Goal: Task Accomplishment & Management: Manage account settings

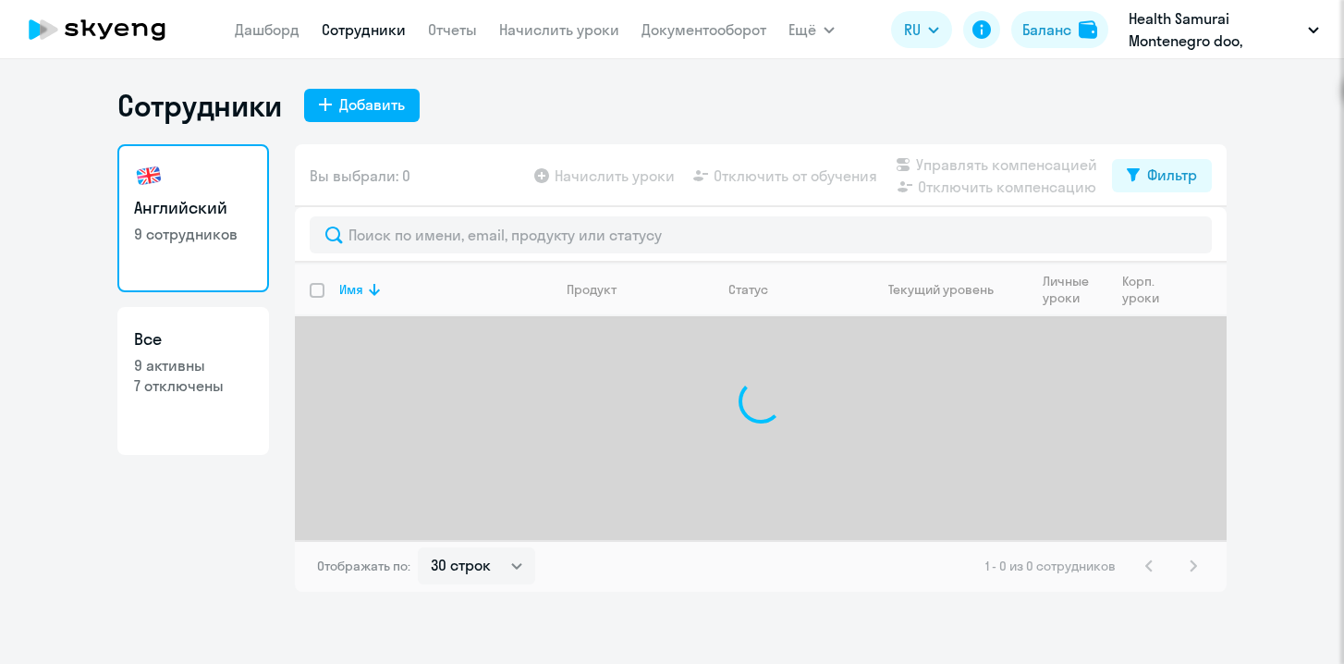
select select "30"
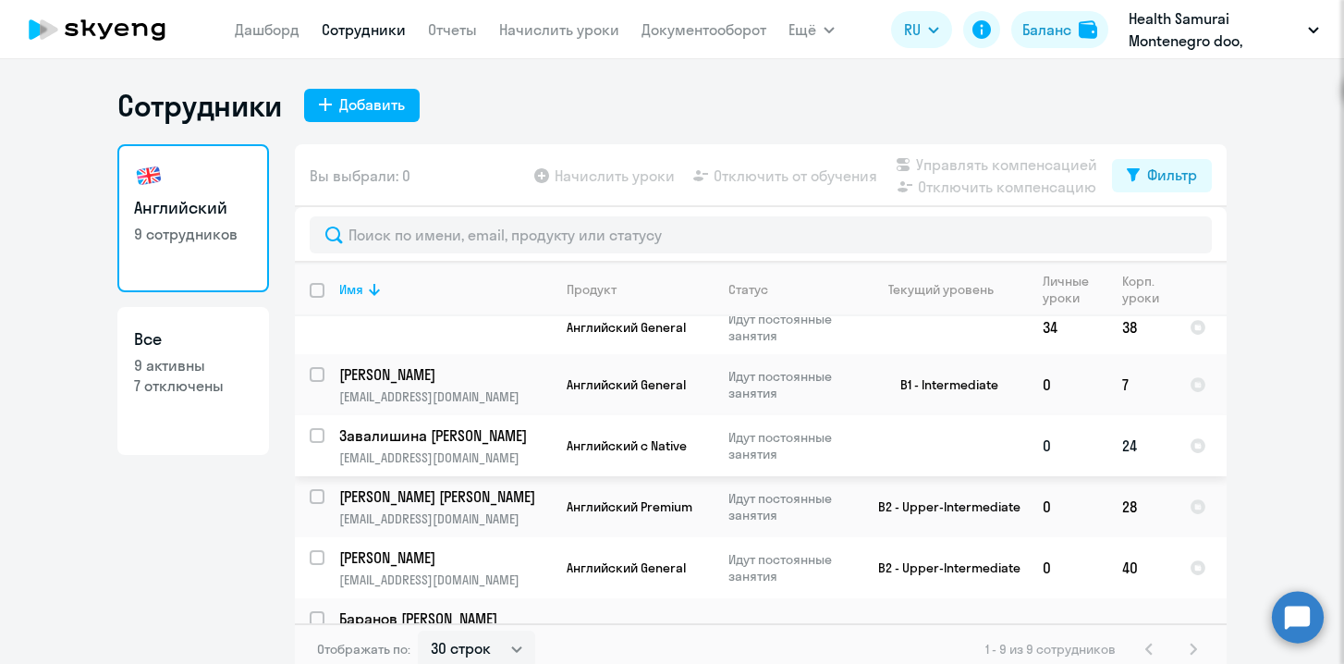
scroll to position [103, 0]
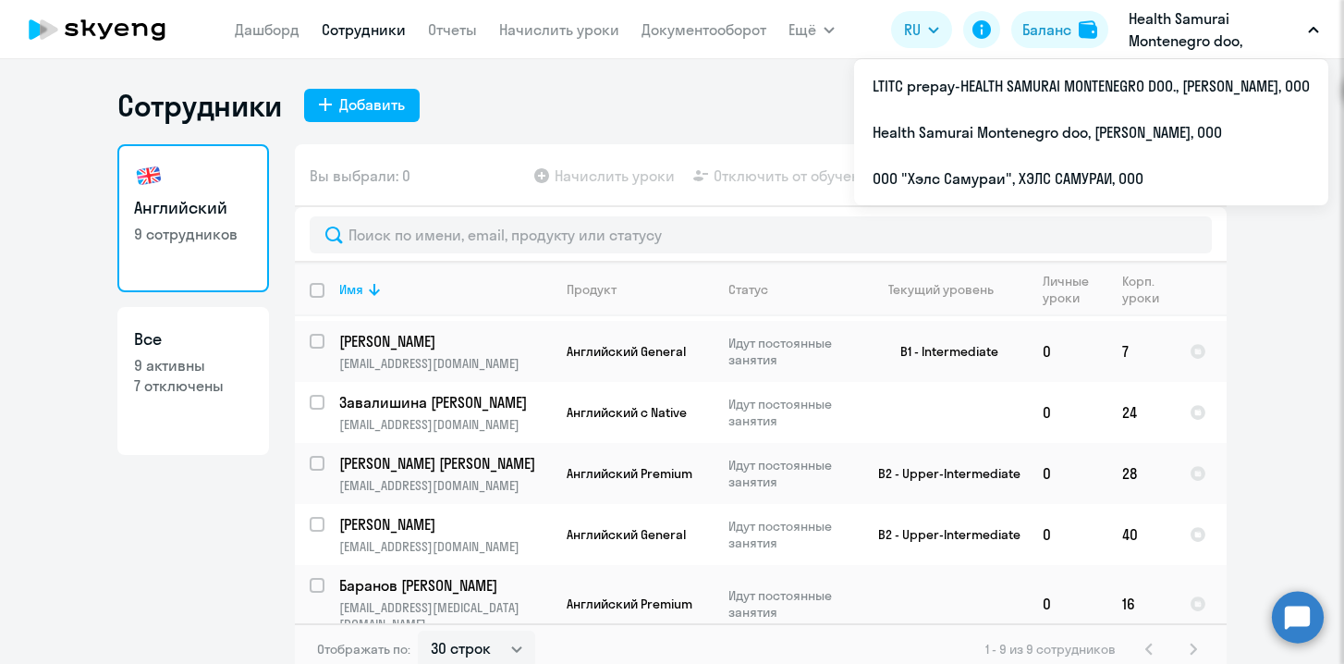
click at [1229, 37] on p "Health Samurai Montenegro doo, [PERSON_NAME], ООО" at bounding box center [1215, 29] width 172 height 44
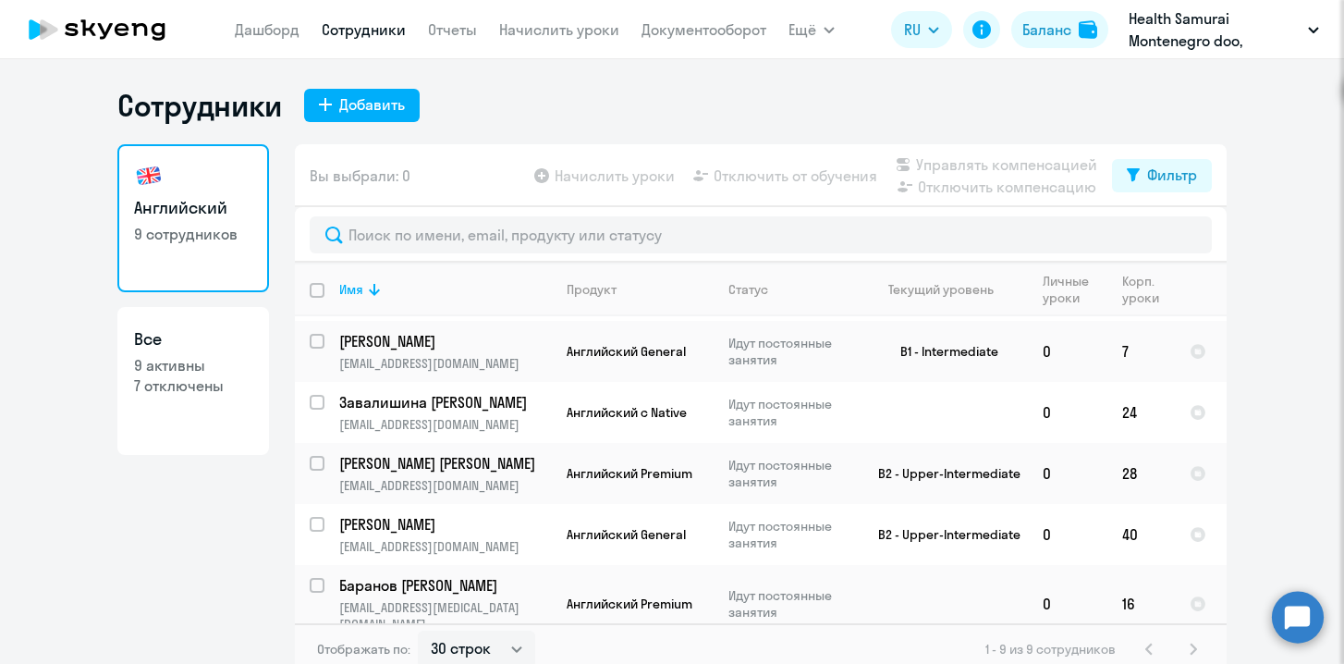
click at [1230, 37] on p "Health Samurai Montenegro doo, [PERSON_NAME], ООО" at bounding box center [1215, 29] width 172 height 44
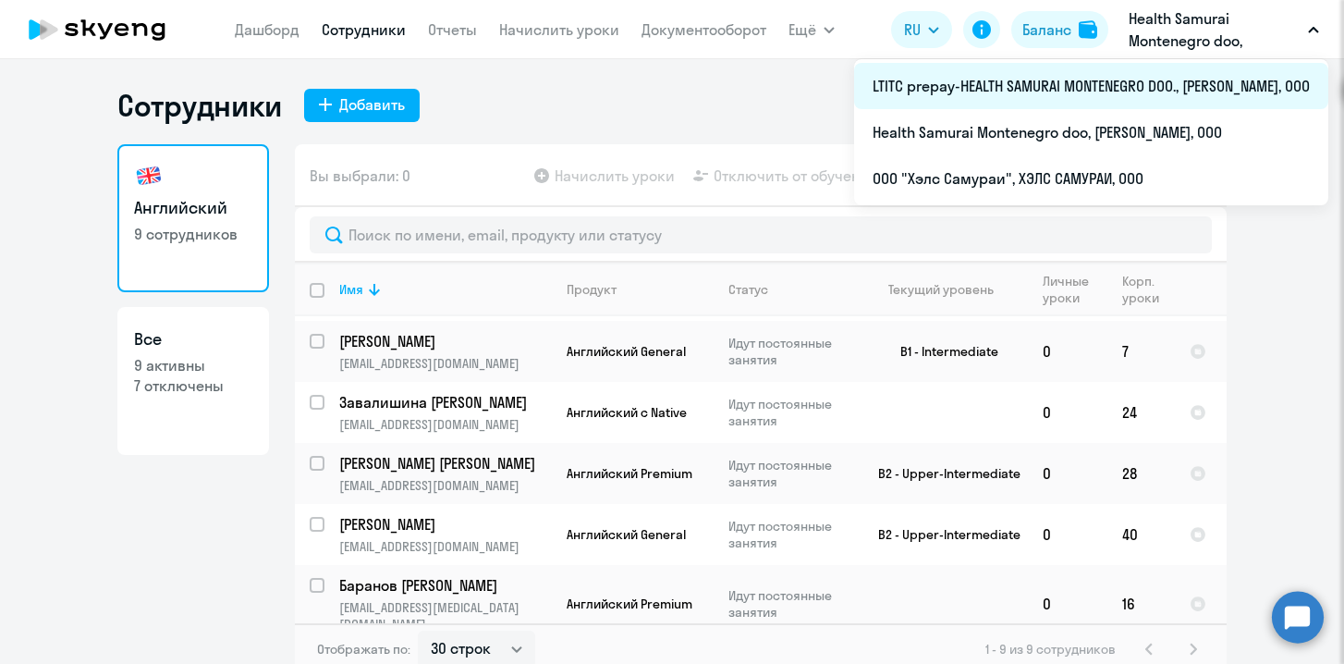
click at [1129, 82] on li "LTITC prepay-HEALTH SAMURAI MONTENEGRO DOO., [PERSON_NAME], ООО" at bounding box center [1091, 86] width 474 height 46
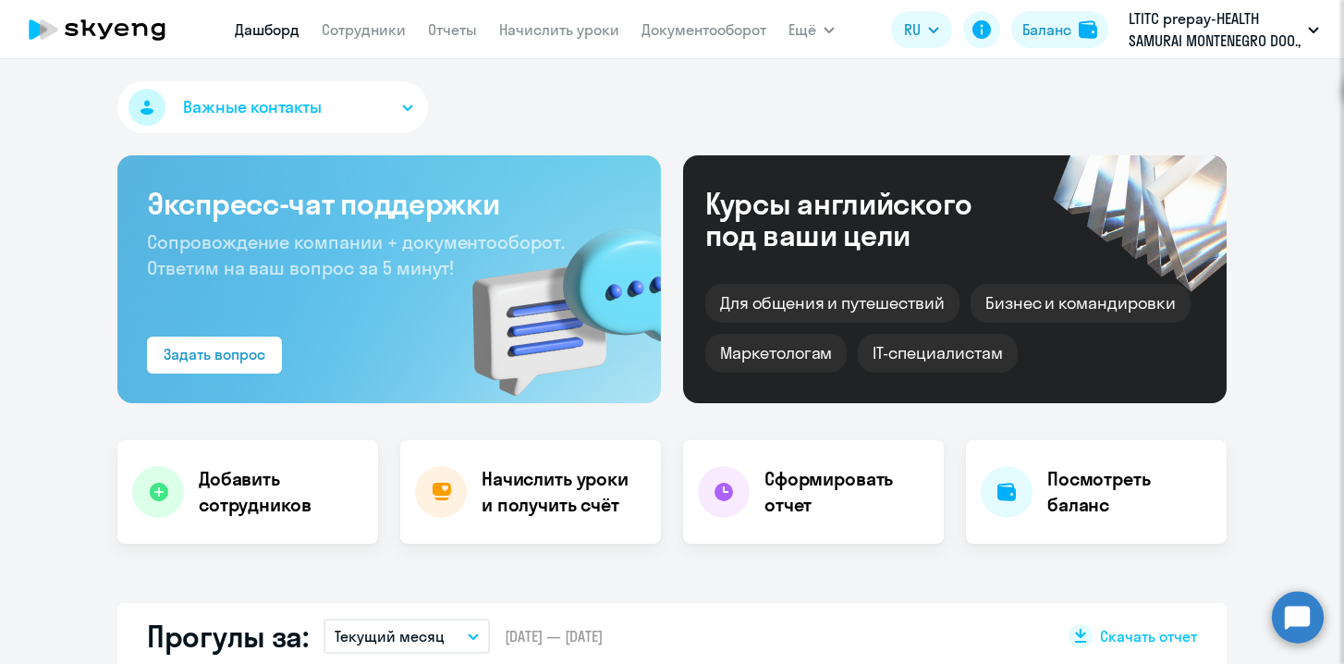
select select "30"
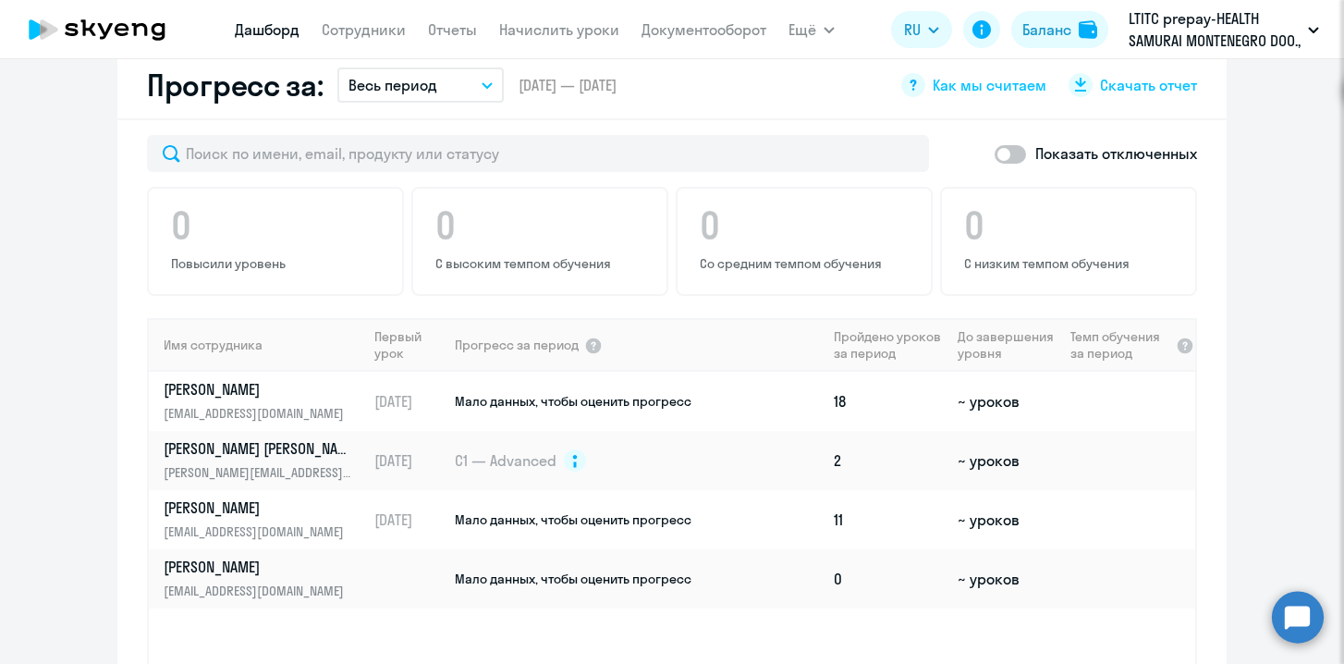
scroll to position [1246, 0]
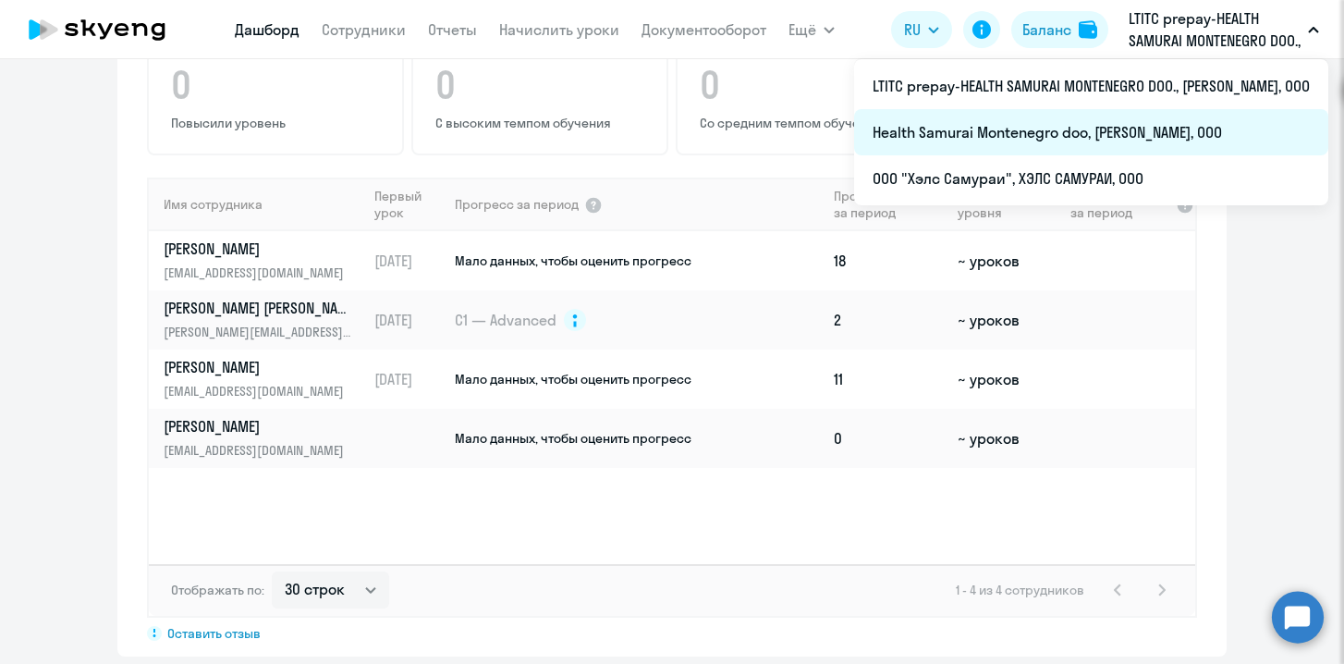
click at [1144, 130] on li "Health Samurai Montenegro doo, [PERSON_NAME], ООО" at bounding box center [1091, 132] width 474 height 46
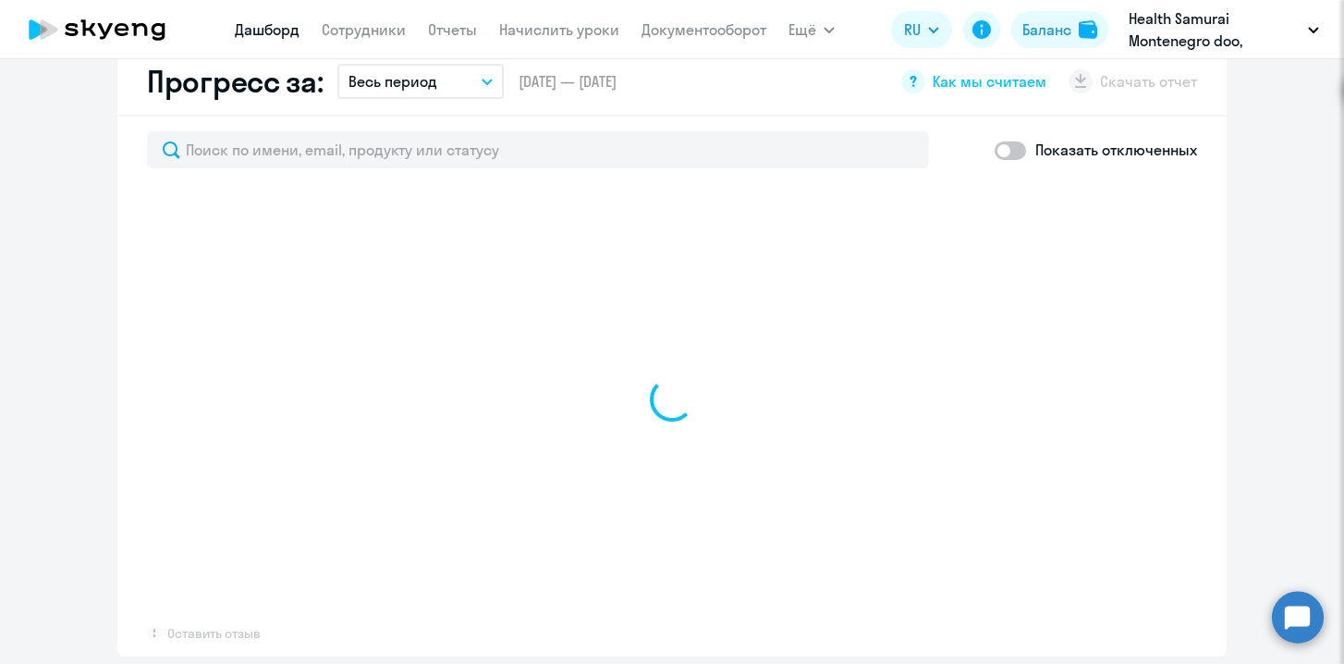
select select "30"
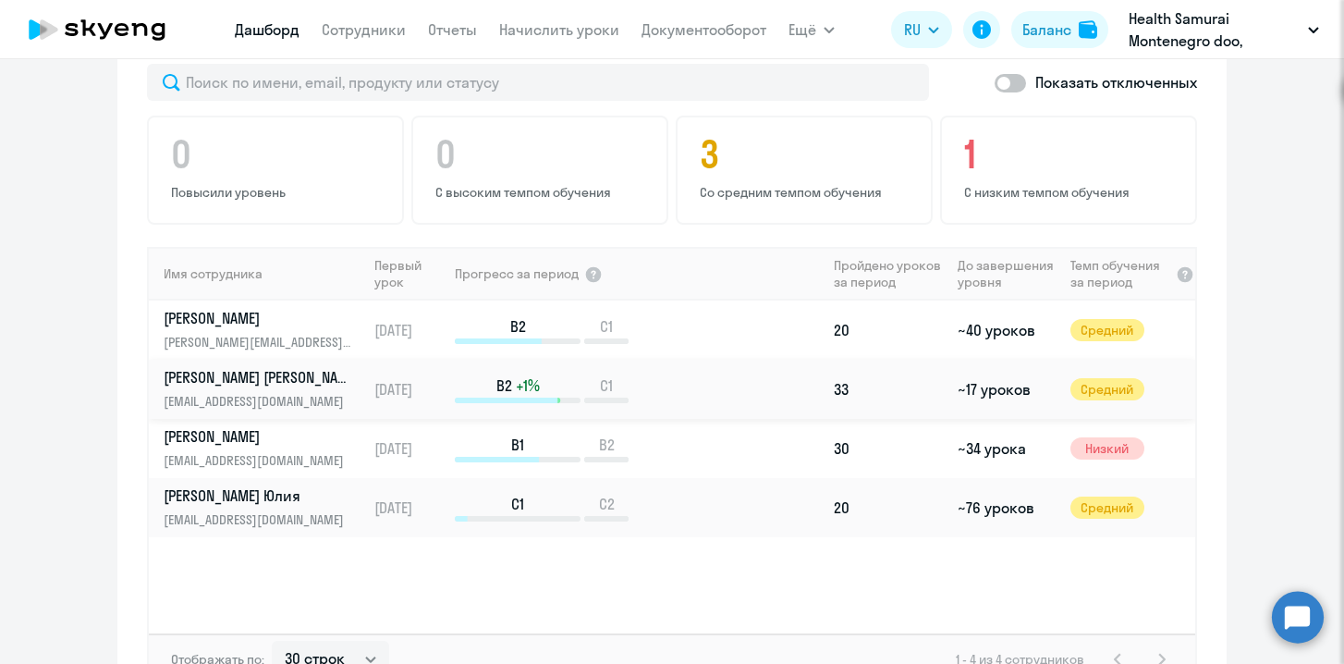
scroll to position [1179, 0]
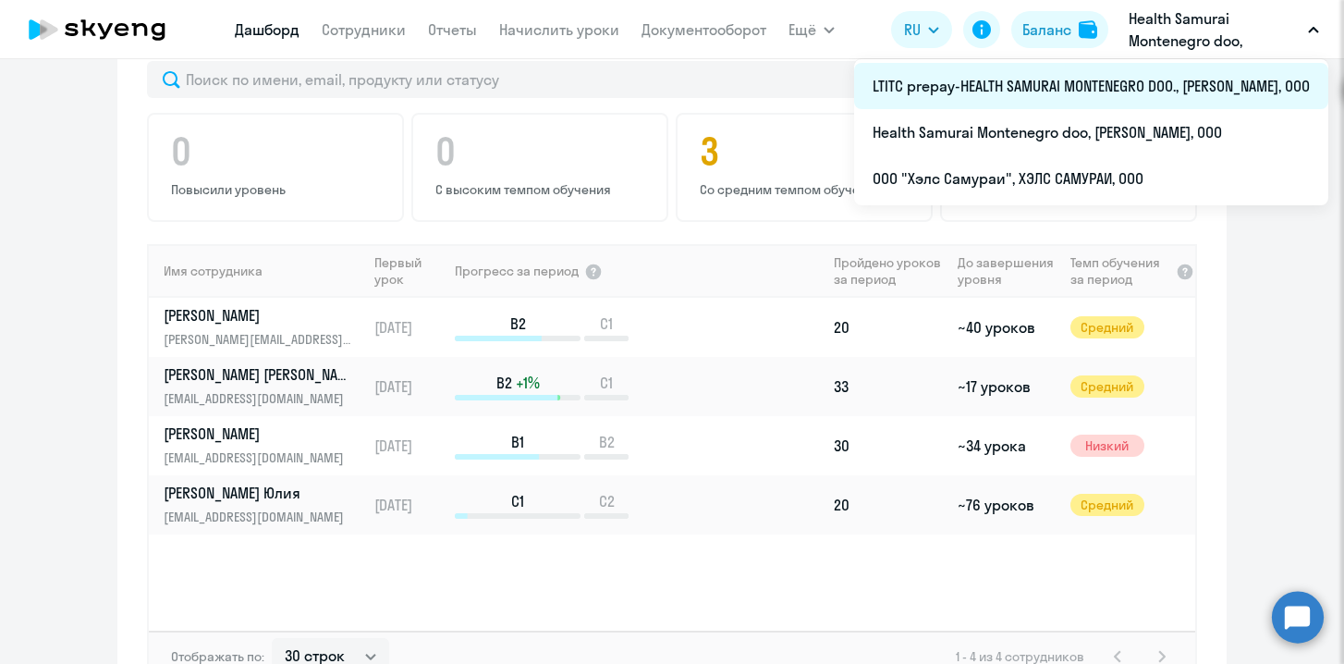
click at [1137, 86] on li "LTITC prepay-HEALTH SAMURAI MONTENEGRO DOO., [PERSON_NAME], ООО" at bounding box center [1091, 86] width 474 height 46
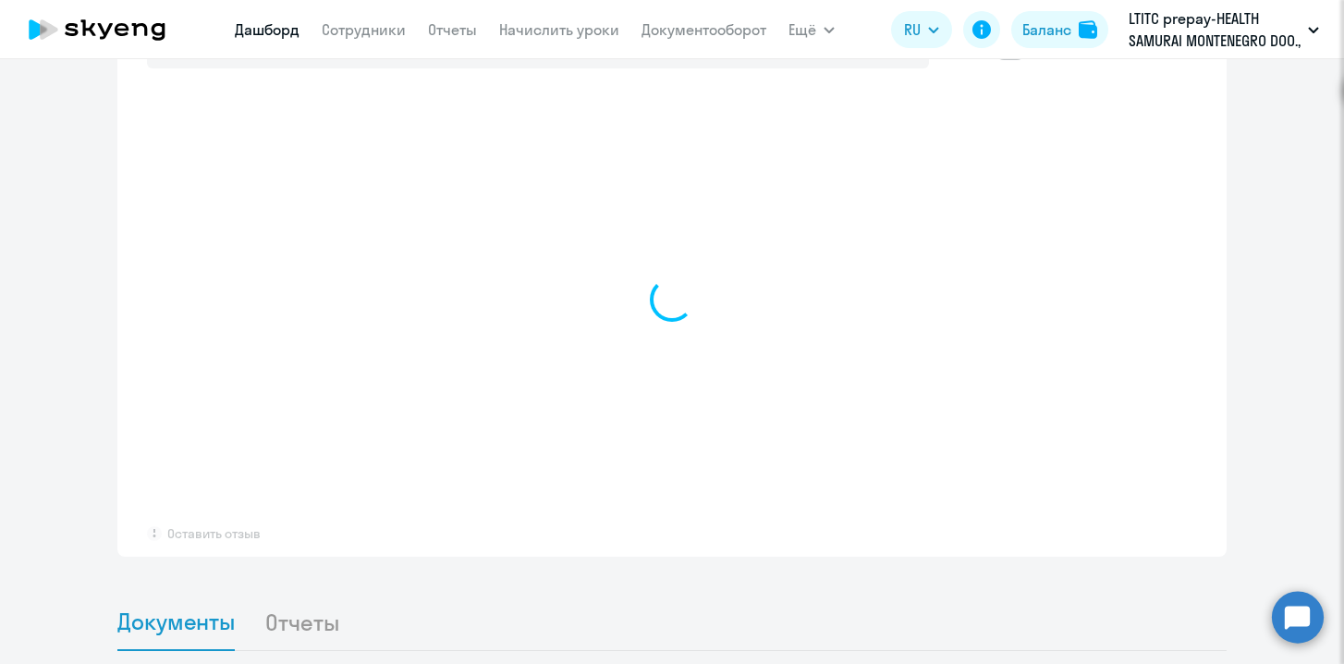
select select "30"
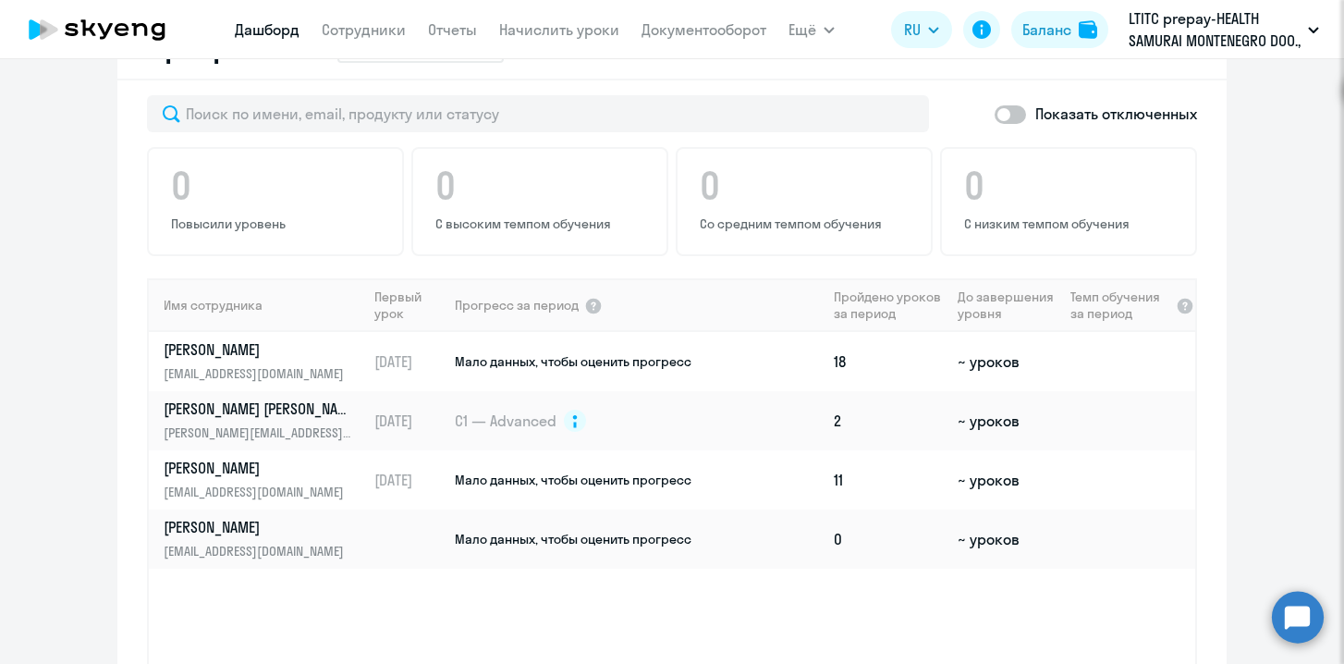
scroll to position [1153, 0]
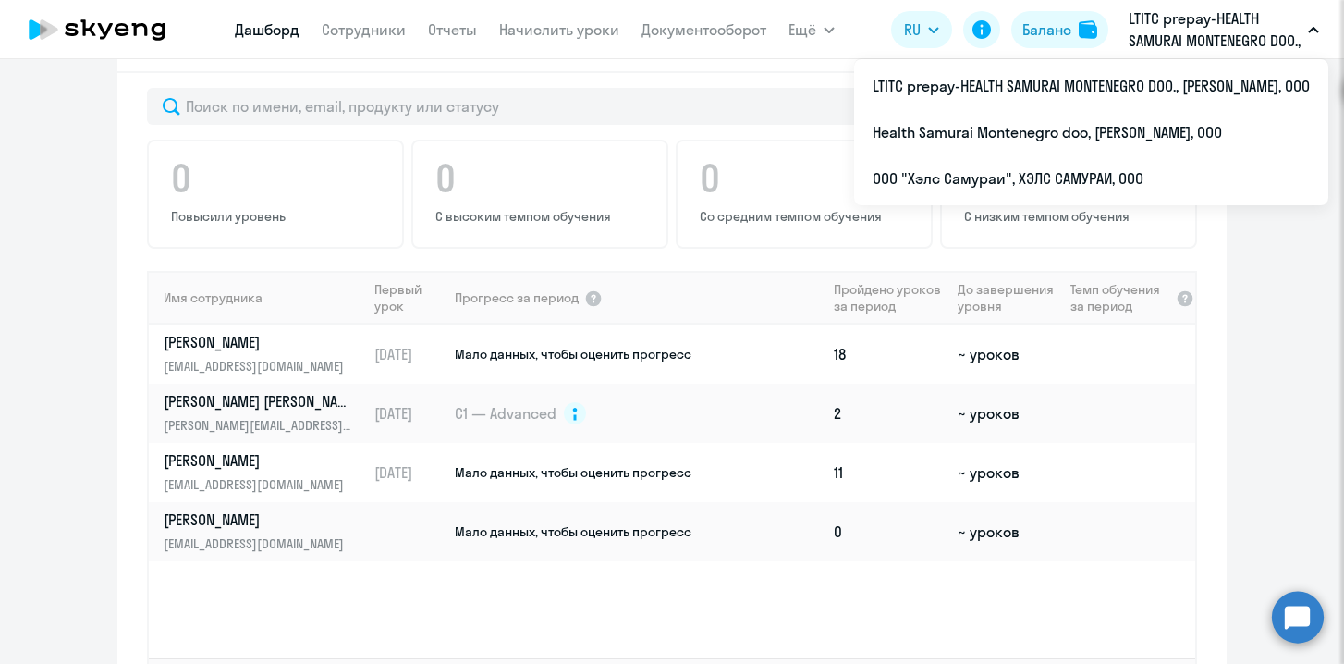
click at [1246, 43] on p "LTITC prepay-HEALTH SAMURAI MONTENEGRO DOO., [PERSON_NAME], ООО" at bounding box center [1215, 29] width 172 height 44
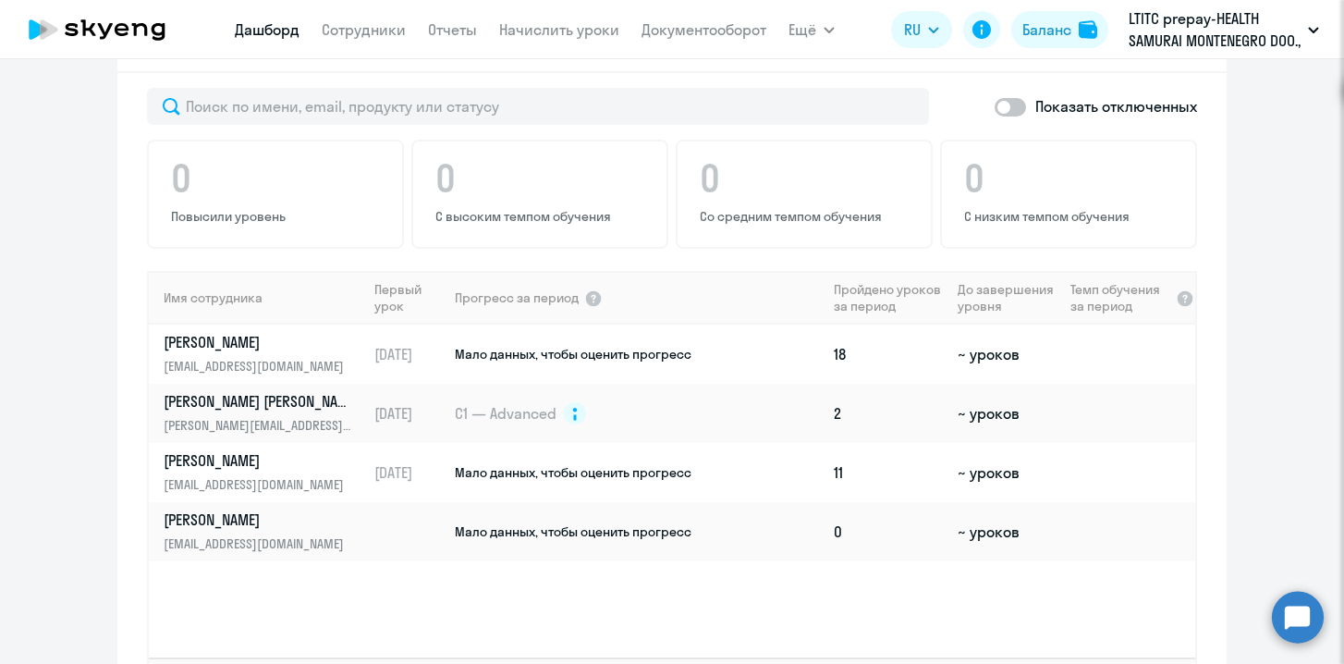
click at [1246, 43] on p "LTITC prepay-HEALTH SAMURAI MONTENEGRO DOO., [PERSON_NAME], ООО" at bounding box center [1215, 29] width 172 height 44
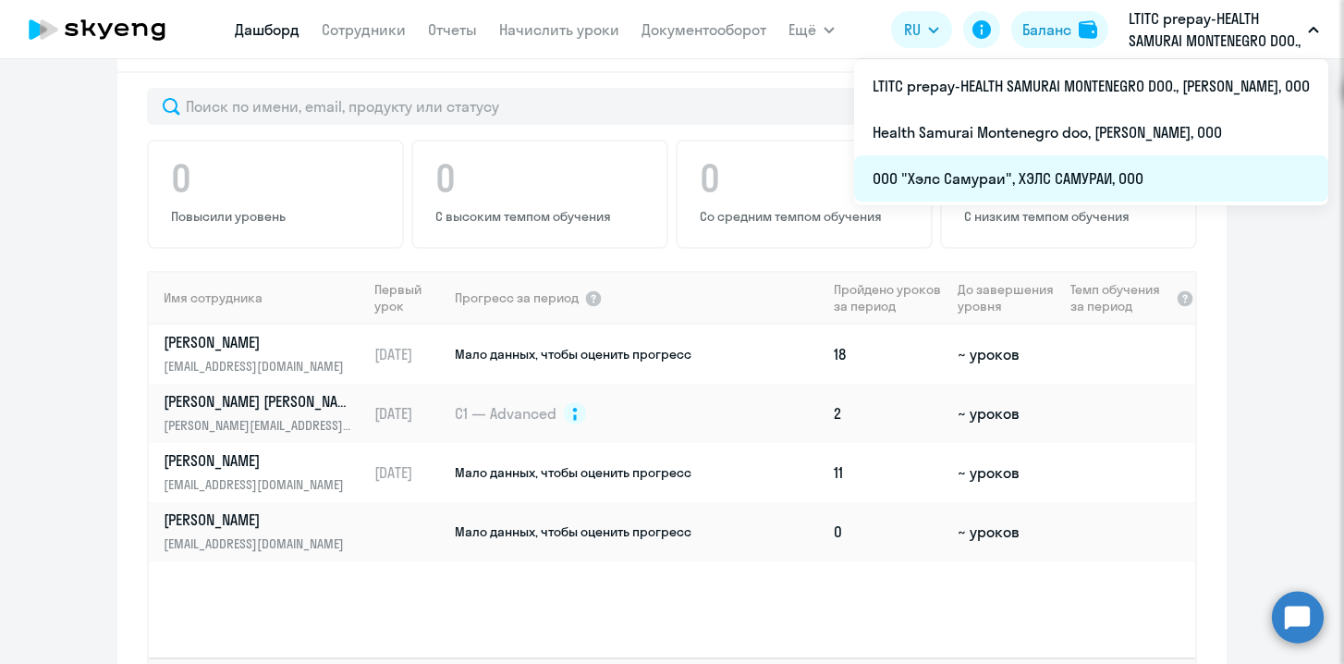
click at [1098, 173] on li "ООО "Хэлс Самураи", ХЭЛС САМУРАИ, ООО" at bounding box center [1091, 178] width 474 height 46
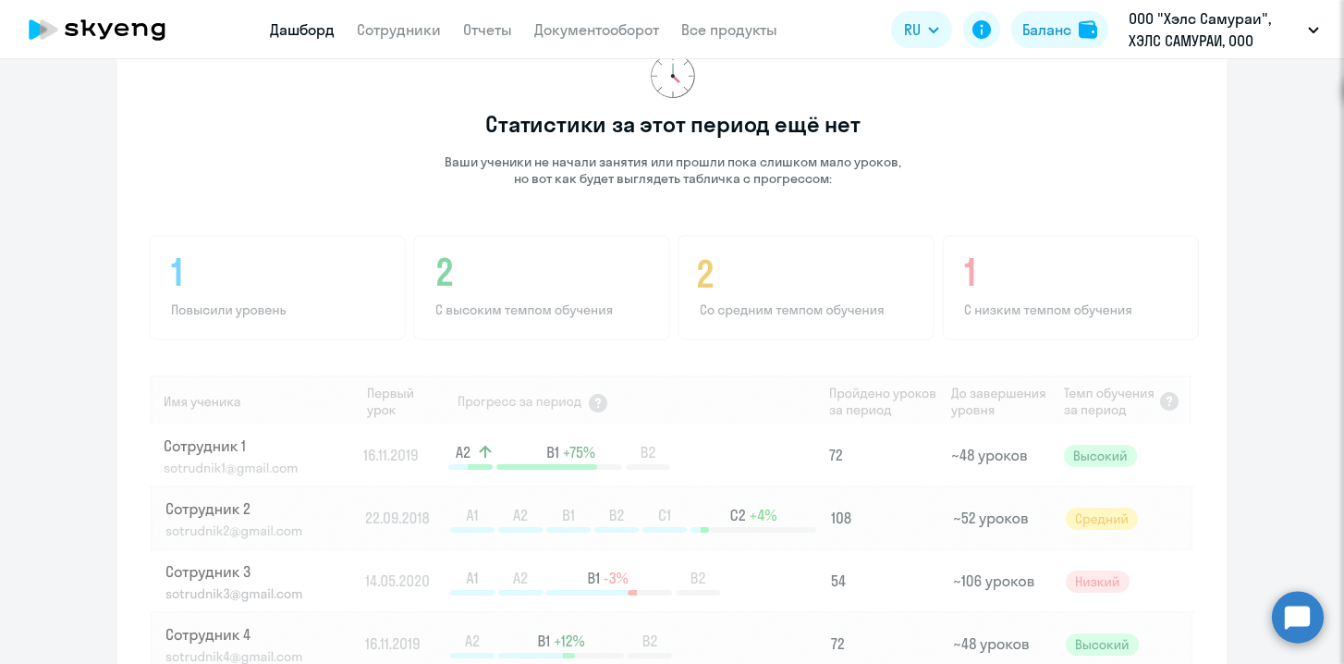
scroll to position [1192, 0]
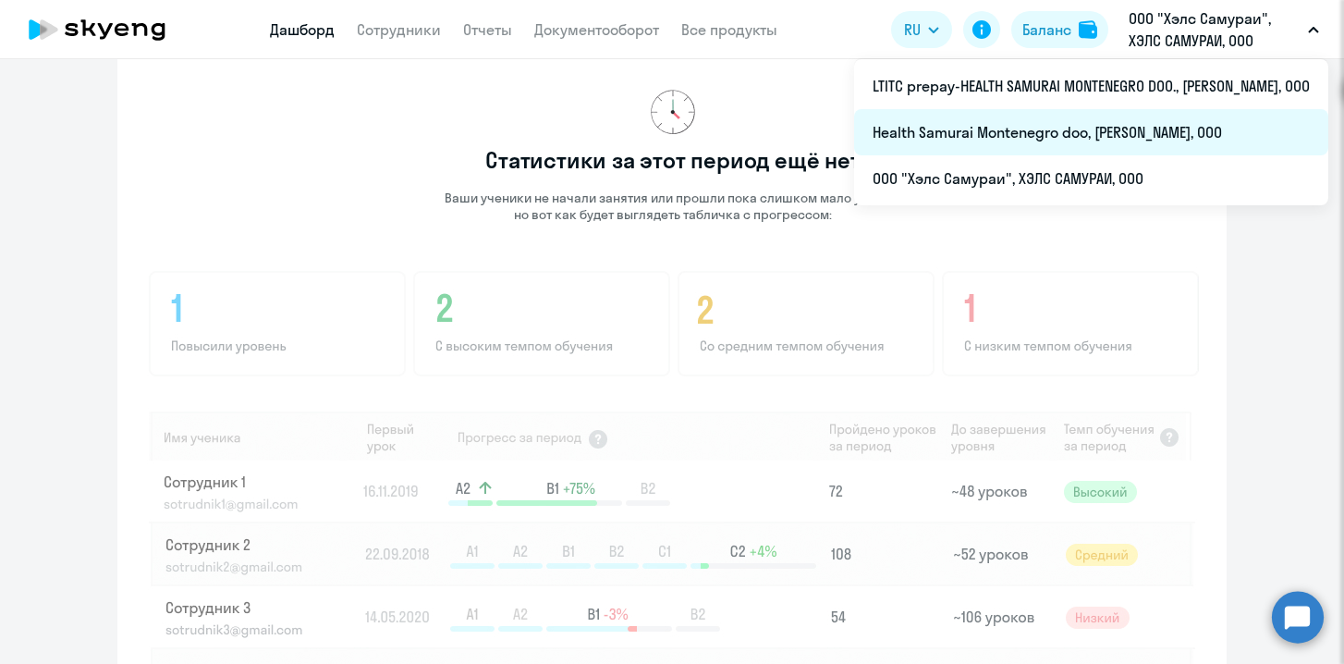
click at [1164, 134] on li "Health Samurai Montenegro doo, [PERSON_NAME], ООО" at bounding box center [1091, 132] width 474 height 46
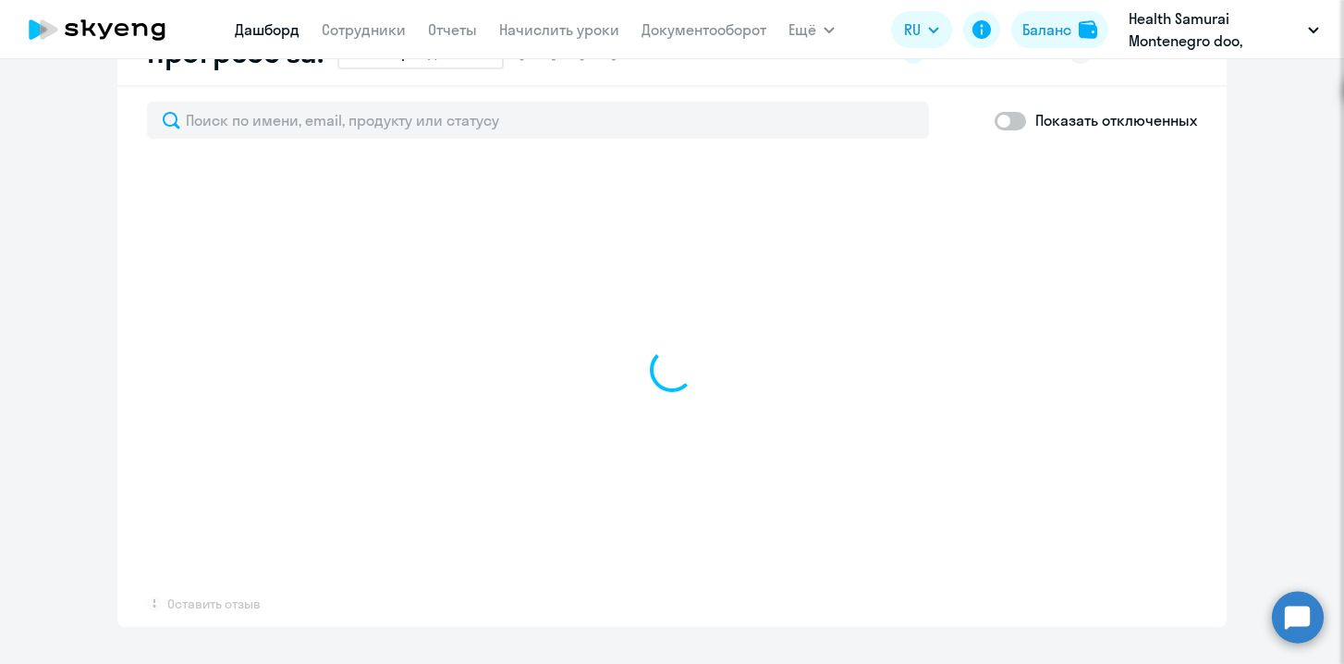
scroll to position [1194, 0]
select select "30"
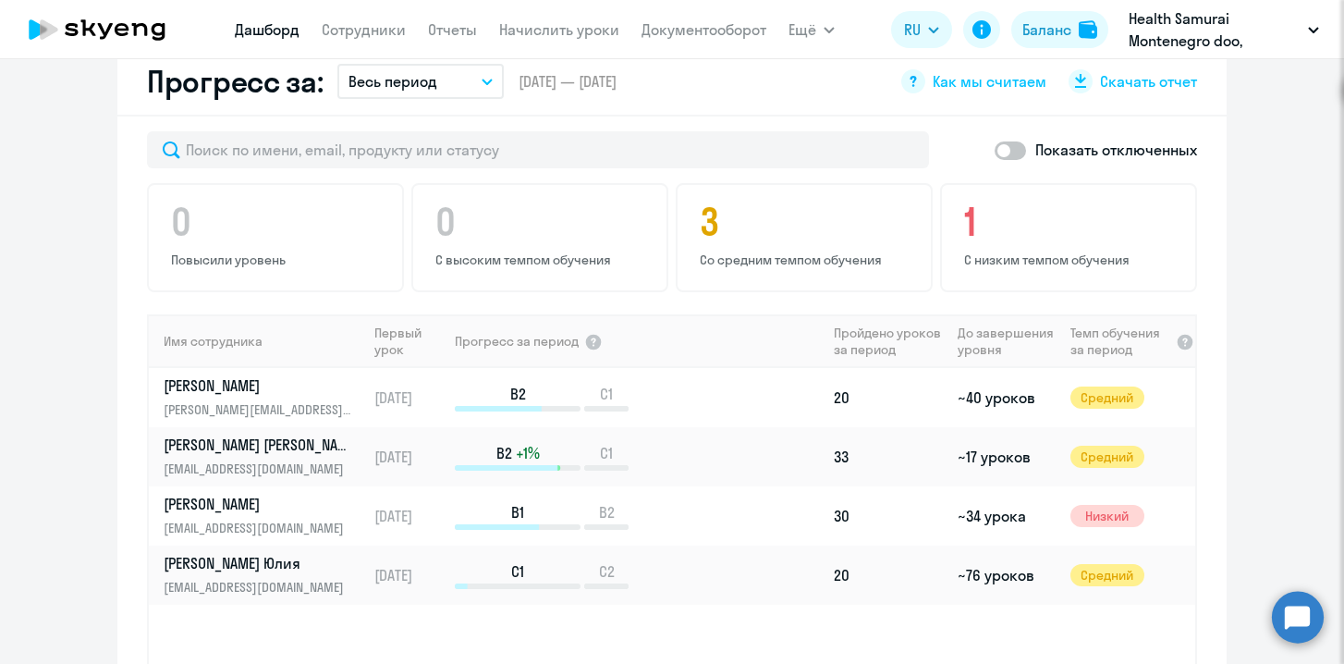
scroll to position [1157, 0]
